Goal: Task Accomplishment & Management: Complete application form

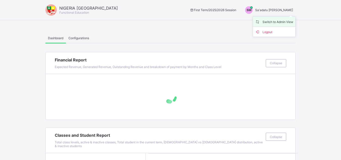
click at [278, 21] on span "Switch to Admin View" at bounding box center [274, 22] width 38 height 6
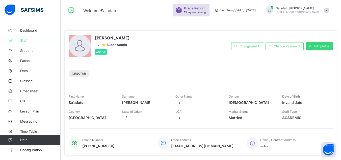
click at [25, 41] on span "Staff" at bounding box center [40, 40] width 40 height 4
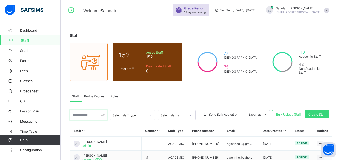
click at [90, 117] on input "text" at bounding box center [89, 115] width 38 height 10
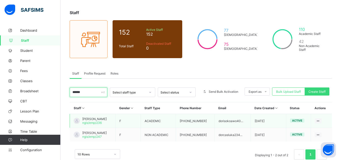
scroll to position [35, 0]
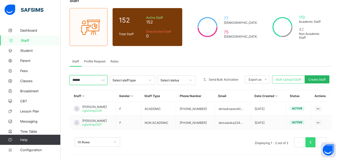
type input "******"
click at [316, 78] on span "Create Staff" at bounding box center [316, 79] width 17 height 4
select select "**"
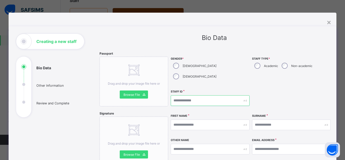
click at [203, 95] on input "text" at bounding box center [210, 100] width 78 height 11
type input "*********"
click at [327, 22] on div "×" at bounding box center [328, 22] width 5 height 9
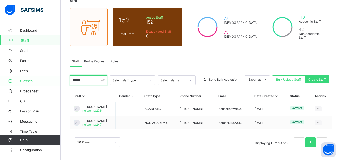
drag, startPoint x: 88, startPoint y: 81, endPoint x: 13, endPoint y: 83, distance: 75.0
click at [12, 83] on div "Welcome Sa'adatu Grace Period 15 days remaining First Term / [DATE]-[DATE] Sa'a…" at bounding box center [170, 62] width 341 height 195
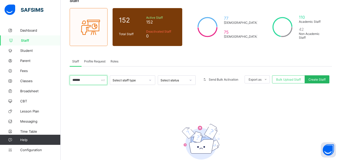
type input "******"
click at [327, 77] on div "Create Staff" at bounding box center [317, 79] width 25 height 8
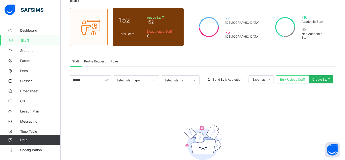
select select "**"
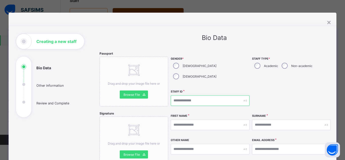
click at [204, 95] on input "text" at bounding box center [210, 100] width 78 height 11
type input "**********"
click at [198, 71] on div "[DEMOGRAPHIC_DATA]" at bounding box center [194, 76] width 47 height 11
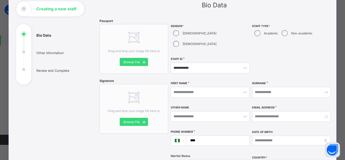
scroll to position [50, 0]
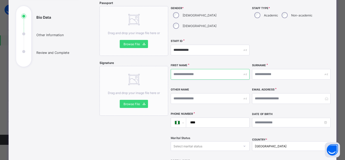
click at [197, 69] on input "text" at bounding box center [210, 74] width 78 height 11
type input "******"
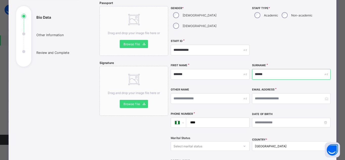
type input "******"
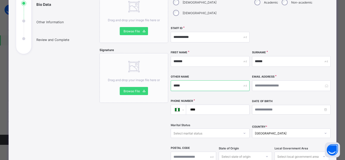
scroll to position [76, 0]
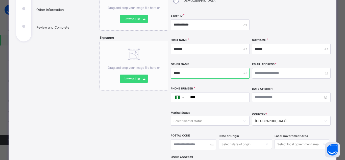
type input "*****"
drag, startPoint x: 202, startPoint y: 88, endPoint x: 229, endPoint y: 92, distance: 27.4
click at [229, 92] on div "**********" at bounding box center [210, 97] width 78 height 10
paste input "**********"
type input "**********"
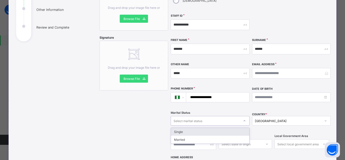
click at [198, 116] on div "Select marital status" at bounding box center [187, 121] width 29 height 10
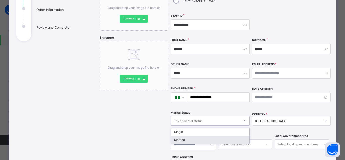
click at [192, 135] on div "Married" at bounding box center [210, 139] width 78 height 8
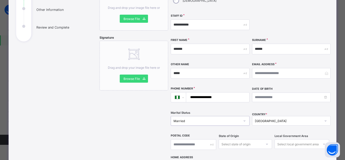
scroll to position [151, 0]
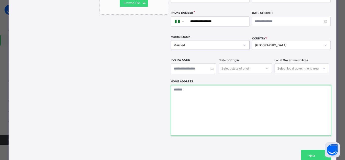
click at [206, 99] on textarea at bounding box center [251, 110] width 160 height 50
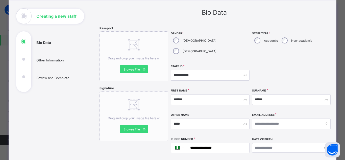
type textarea "*****"
click at [268, 118] on input "email" at bounding box center [291, 123] width 78 height 11
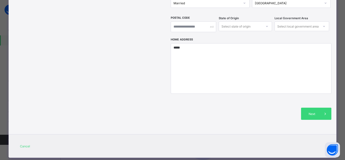
type input "**********"
click at [306, 100] on div "Next" at bounding box center [251, 113] width 160 height 27
click at [308, 107] on div "Next" at bounding box center [316, 113] width 30 height 12
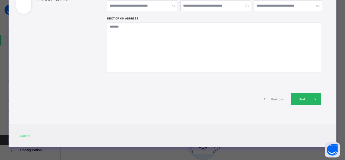
click at [309, 99] on span at bounding box center [315, 99] width 12 height 12
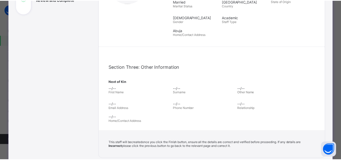
scroll to position [174, 0]
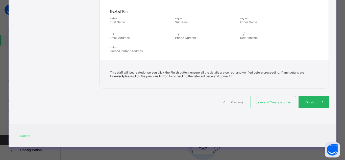
click at [308, 99] on div "Finish" at bounding box center [313, 102] width 30 height 12
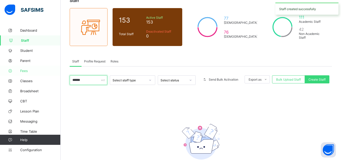
drag, startPoint x: 91, startPoint y: 81, endPoint x: 0, endPoint y: 73, distance: 90.9
click at [0, 73] on div "Welcome Sa'adatu Grace Period 15 days remaining First Term / [DATE]-[DATE] Sa'a…" at bounding box center [170, 78] width 341 height 226
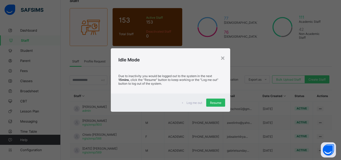
click at [215, 101] on span "Resume" at bounding box center [215, 103] width 11 height 4
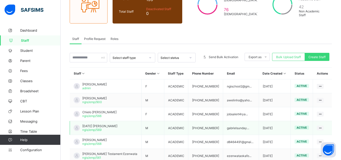
scroll to position [85, 0]
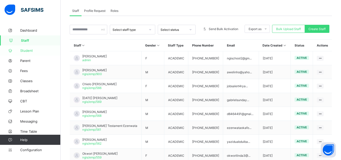
click at [26, 50] on span "Student" at bounding box center [40, 50] width 40 height 4
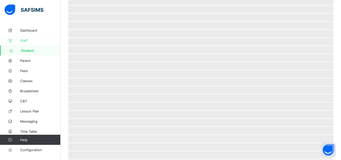
click at [25, 39] on span "Staff" at bounding box center [40, 40] width 40 height 4
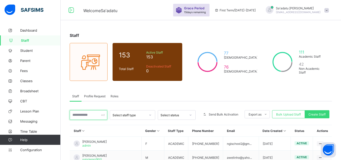
click at [84, 115] on input "text" at bounding box center [89, 115] width 38 height 10
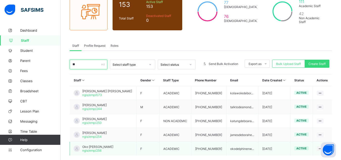
scroll to position [76, 0]
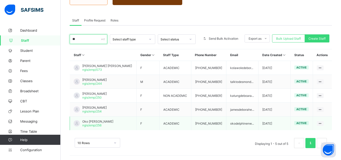
type input "**"
click at [104, 121] on span "Oko [PERSON_NAME]" at bounding box center [97, 121] width 31 height 4
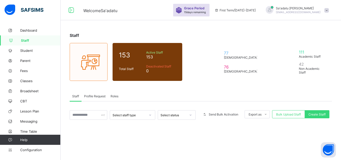
scroll to position [68, 0]
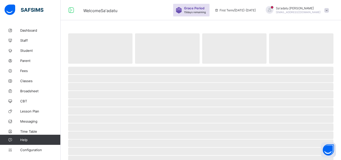
click at [307, 11] on span "[EMAIL_ADDRESS][DOMAIN_NAME]" at bounding box center [298, 12] width 45 height 3
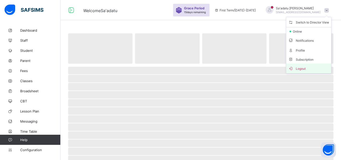
click at [301, 68] on span "Logout" at bounding box center [308, 68] width 41 height 6
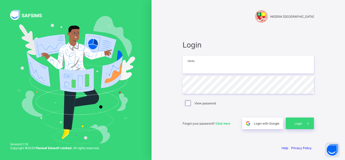
type input "**********"
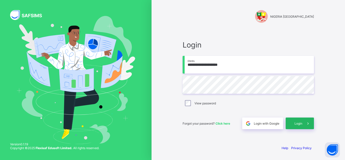
click at [300, 120] on div "Login" at bounding box center [299, 123] width 28 height 12
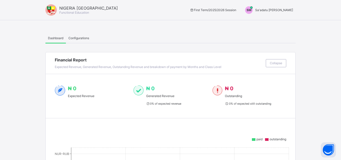
click at [283, 8] on span "Sa'adatu [PERSON_NAME]" at bounding box center [274, 10] width 38 height 4
click at [280, 23] on span "Switch to Admin View" at bounding box center [274, 22] width 38 height 6
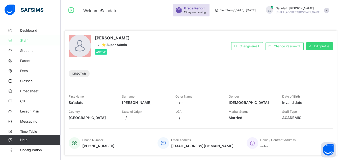
click at [28, 36] on link "Staff" at bounding box center [30, 40] width 61 height 10
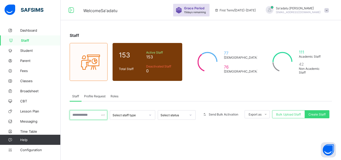
click at [89, 116] on input "text" at bounding box center [89, 115] width 38 height 10
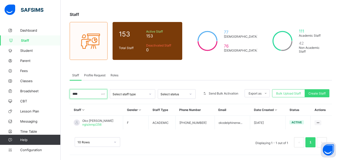
scroll to position [21, 0]
drag, startPoint x: 93, startPoint y: 93, endPoint x: 50, endPoint y: 96, distance: 42.7
click at [50, 96] on div "Welcome Sa'adatu Grace Period 15 days remaining First Term / [DATE]-[DATE] Sa'a…" at bounding box center [170, 69] width 341 height 181
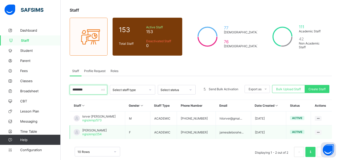
type input "********"
click at [102, 131] on span "[PERSON_NAME]" at bounding box center [94, 130] width 24 height 4
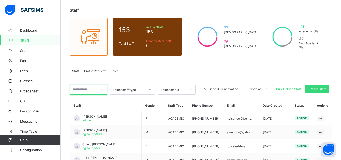
click at [90, 91] on input "text" at bounding box center [89, 90] width 38 height 10
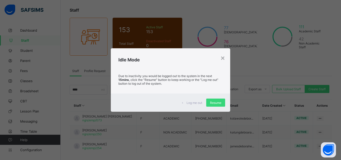
drag, startPoint x: 212, startPoint y: 103, endPoint x: 186, endPoint y: 103, distance: 25.5
click at [212, 103] on span "Resume" at bounding box center [215, 103] width 11 height 4
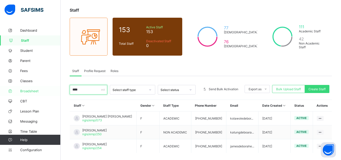
drag, startPoint x: 85, startPoint y: 88, endPoint x: 45, endPoint y: 91, distance: 39.7
click at [45, 91] on div "Welcome Sa'adatu Grace Period 15 days remaining First Term / [DATE]-[DATE] Sa'a…" at bounding box center [170, 79] width 341 height 208
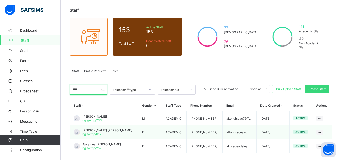
type input "****"
click at [98, 129] on span "[PERSON_NAME] [PERSON_NAME]" at bounding box center [107, 130] width 50 height 4
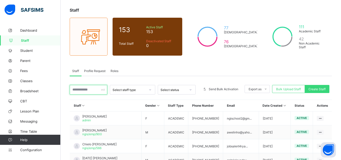
click at [96, 87] on input "text" at bounding box center [89, 90] width 38 height 10
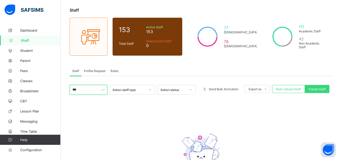
scroll to position [21, 0]
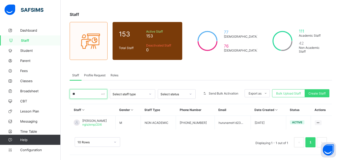
type input "*"
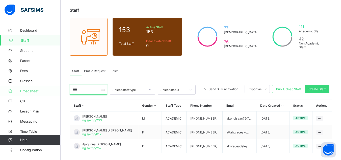
drag, startPoint x: 89, startPoint y: 89, endPoint x: 42, endPoint y: 90, distance: 47.2
click at [42, 90] on div "Welcome Sa'adatu Grace Period 15 days remaining First Term / [DATE]-[DATE] Sa'a…" at bounding box center [170, 79] width 341 height 208
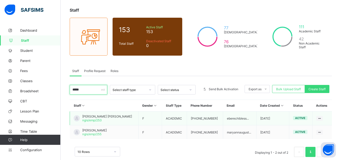
type input "*****"
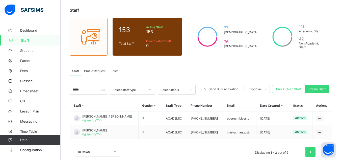
drag, startPoint x: 24, startPoint y: 30, endPoint x: 25, endPoint y: 41, distance: 10.4
click at [24, 31] on span "Dashboard" at bounding box center [40, 30] width 40 height 4
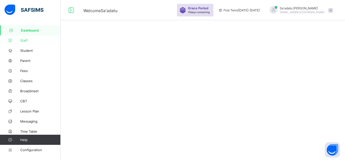
click at [25, 42] on span "Staff" at bounding box center [40, 40] width 40 height 4
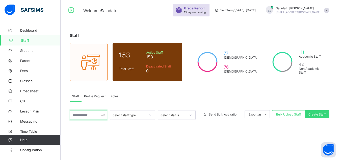
click at [88, 115] on input "text" at bounding box center [89, 115] width 38 height 10
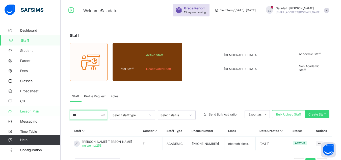
drag, startPoint x: 87, startPoint y: 114, endPoint x: 45, endPoint y: 114, distance: 42.4
click at [45, 114] on div "Welcome Sa'adatu Grace Period 15 days remaining First Term / [DATE]-[DATE] Sa'a…" at bounding box center [170, 90] width 341 height 181
type input "*"
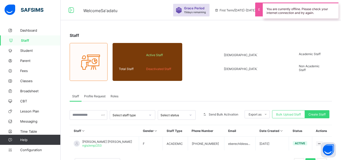
click at [215, 85] on div "Staff Total Staff Active Staff Deactivated Staff [DEMOGRAPHIC_DATA] [DEMOGRAPHI…" at bounding box center [201, 102] width 280 height 155
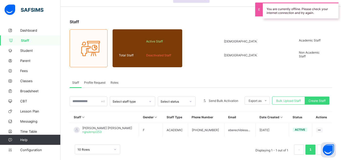
scroll to position [21, 0]
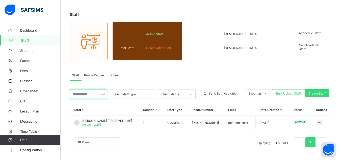
click at [88, 96] on input "text" at bounding box center [89, 94] width 38 height 10
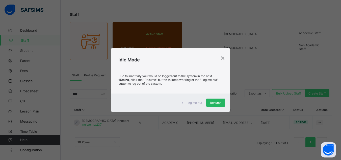
click at [212, 102] on span "Resume" at bounding box center [215, 103] width 11 height 4
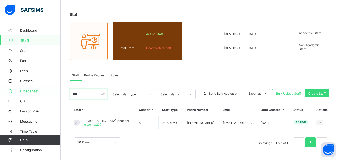
drag, startPoint x: 78, startPoint y: 92, endPoint x: 41, endPoint y: 86, distance: 38.3
click at [41, 86] on div "Welcome Sa'adatu Grace Period 15 days remaining First Term / [DATE]-[DATE] Sa'a…" at bounding box center [170, 69] width 341 height 181
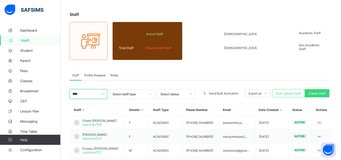
type input "****"
click at [220, 12] on div "Staff Total Staff Active Staff Deactivated Staff [DEMOGRAPHIC_DATA] [DEMOGRAPHI…" at bounding box center [201, 116] width 280 height 225
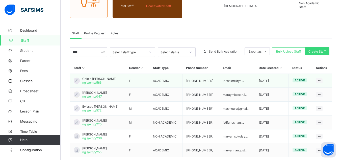
scroll to position [71, 0]
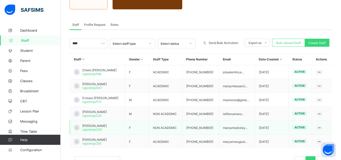
click at [100, 126] on span "[PERSON_NAME]" at bounding box center [94, 126] width 24 height 4
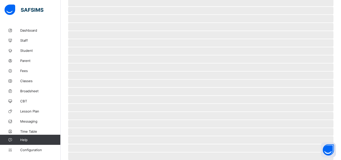
scroll to position [71, 0]
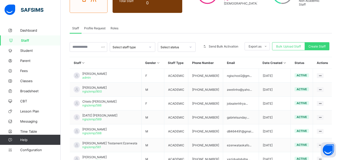
click at [225, 23] on div "Staff Profile Request Roles" at bounding box center [201, 28] width 262 height 10
click at [90, 49] on input "text" at bounding box center [89, 47] width 38 height 10
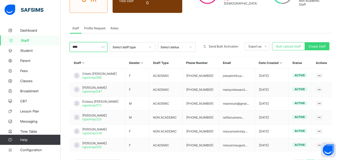
type input "****"
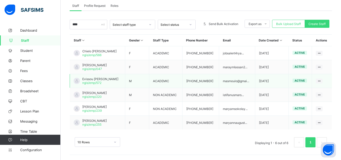
scroll to position [65, 0]
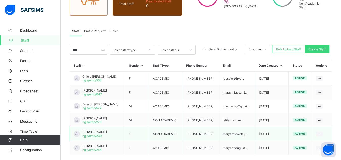
click at [105, 133] on span "[PERSON_NAME]" at bounding box center [94, 132] width 24 height 4
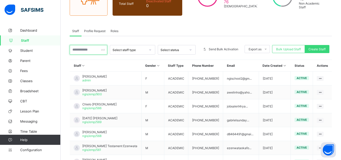
click at [95, 50] on input "text" at bounding box center [89, 50] width 38 height 10
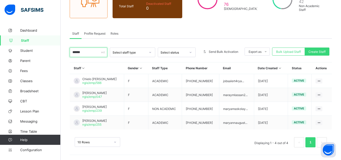
scroll to position [63, 0]
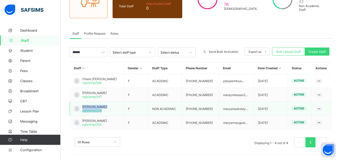
drag, startPoint x: 82, startPoint y: 106, endPoint x: 125, endPoint y: 107, distance: 42.9
click at [124, 107] on td "[PERSON_NAME] ngis/emp/239" at bounding box center [97, 109] width 54 height 14
copy div "[PERSON_NAME] ngis/emp/239"
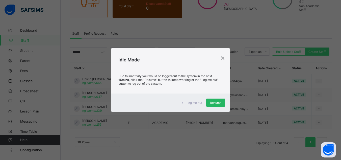
click at [224, 104] on div "Resume" at bounding box center [215, 102] width 19 height 8
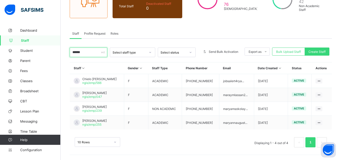
drag, startPoint x: 88, startPoint y: 52, endPoint x: 1, endPoint y: 42, distance: 88.2
click at [1, 42] on div "Welcome Sa'adatu Grace Period 15 days remaining First Term / [DATE]-[DATE] Sa'a…" at bounding box center [170, 48] width 341 height 222
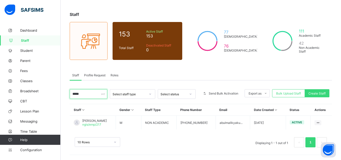
scroll to position [21, 0]
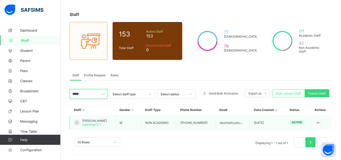
type input "*****"
click at [101, 121] on span "[PERSON_NAME]" at bounding box center [94, 121] width 24 height 4
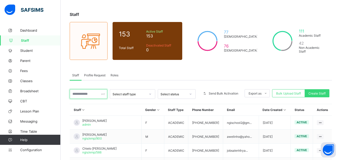
click at [96, 93] on input "text" at bounding box center [89, 94] width 38 height 10
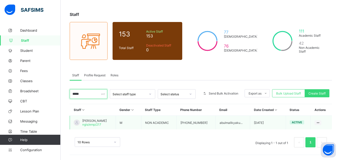
type input "*****"
drag, startPoint x: 82, startPoint y: 119, endPoint x: 109, endPoint y: 121, distance: 26.6
click at [107, 121] on div "[PERSON_NAME] ngis/emp/217" at bounding box center [90, 123] width 33 height 8
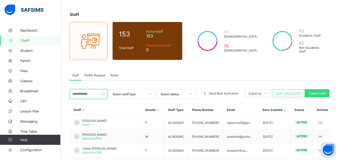
click at [89, 97] on input "text" at bounding box center [89, 94] width 38 height 10
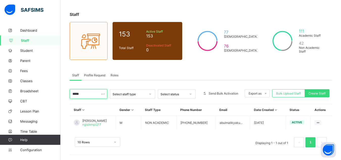
type input "*****"
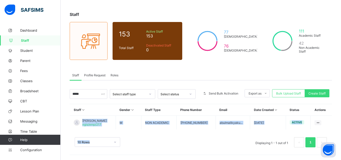
click at [92, 116] on div "Staff Gender Staff Type Phone Number Email Date Created Status Actions [PERSON_…" at bounding box center [201, 128] width 262 height 48
click at [113, 135] on div "10 Rows Displaying 1 - 1 out of 1 1" at bounding box center [201, 139] width 262 height 25
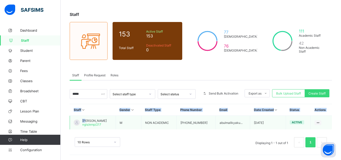
drag, startPoint x: 67, startPoint y: 120, endPoint x: 87, endPoint y: 121, distance: 20.0
click at [87, 121] on div "Staff 153 Total Staff Active Staff 153 Deactivated Staff 0 77 [DEMOGRAPHIC_DATA…" at bounding box center [201, 81] width 280 height 155
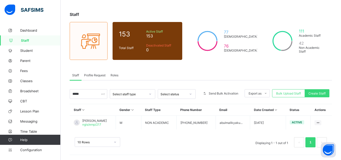
click at [124, 134] on div "10 Rows Displaying 1 - 1 out of 1 1" at bounding box center [201, 139] width 262 height 25
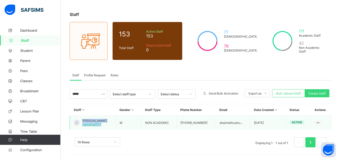
copy div "[PERSON_NAME] ngis/emp/217"
drag, startPoint x: 111, startPoint y: 120, endPoint x: 82, endPoint y: 121, distance: 29.3
click at [82, 121] on td "[PERSON_NAME] ngis/emp/217" at bounding box center [93, 123] width 46 height 14
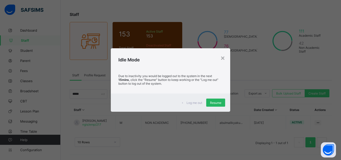
click at [220, 102] on span "Resume" at bounding box center [215, 103] width 11 height 4
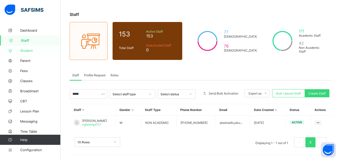
click at [30, 51] on span "Student" at bounding box center [40, 50] width 40 height 4
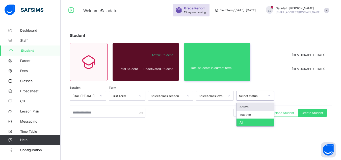
click at [243, 96] on div "Select status" at bounding box center [252, 96] width 26 height 4
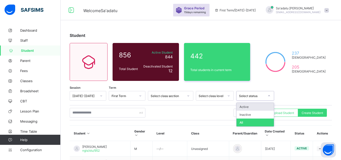
click at [254, 107] on div "Active" at bounding box center [254, 107] width 37 height 8
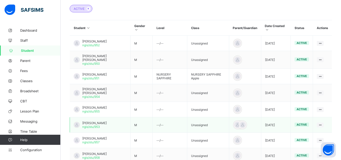
scroll to position [108, 0]
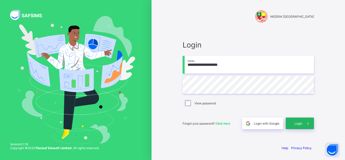
click at [301, 122] on span "Login" at bounding box center [298, 123] width 8 height 4
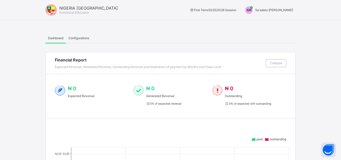
click at [214, 57] on div "Financial Report Expected Revenue, Generated Revenue, Outstanding Revenue and b…" at bounding box center [171, 63] width 250 height 22
click at [282, 12] on div "SM Sa'adatu [PERSON_NAME]" at bounding box center [268, 10] width 56 height 8
click at [283, 21] on span "Switch to Admin View" at bounding box center [274, 22] width 38 height 6
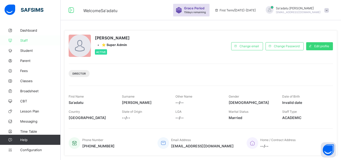
click at [27, 42] on span "Staff" at bounding box center [40, 40] width 40 height 4
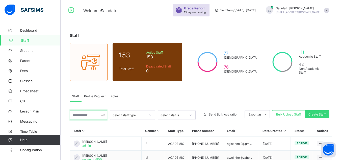
click at [97, 114] on input "text" at bounding box center [89, 115] width 38 height 10
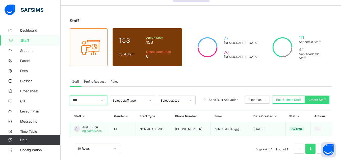
scroll to position [21, 0]
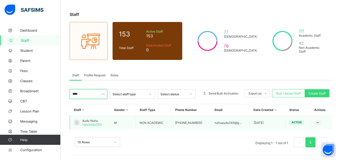
type input "****"
